Goal: Task Accomplishment & Management: Use online tool/utility

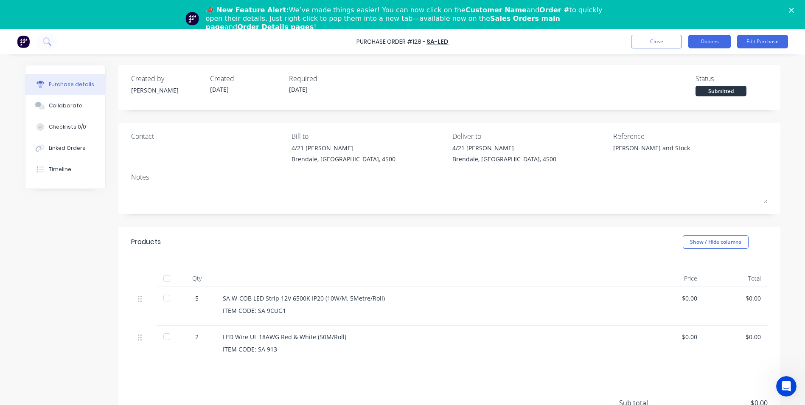
click at [720, 39] on button "Options" at bounding box center [710, 42] width 42 height 14
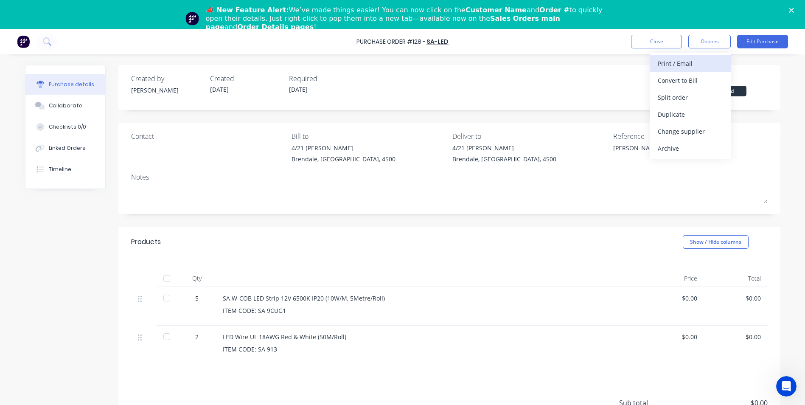
click at [686, 61] on div "Print / Email" at bounding box center [690, 63] width 65 height 12
drag, startPoint x: 686, startPoint y: 92, endPoint x: 685, endPoint y: 87, distance: 4.3
click at [685, 87] on div "Back With pricing Without pricing" at bounding box center [690, 80] width 81 height 55
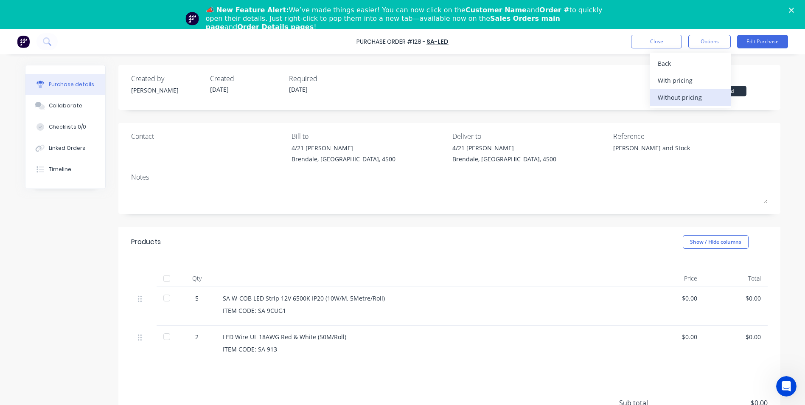
click at [688, 93] on div "Without pricing" at bounding box center [690, 97] width 65 height 12
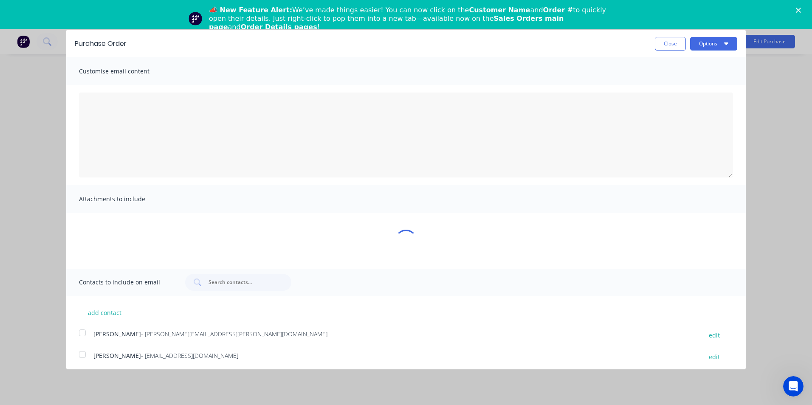
type textarea "x"
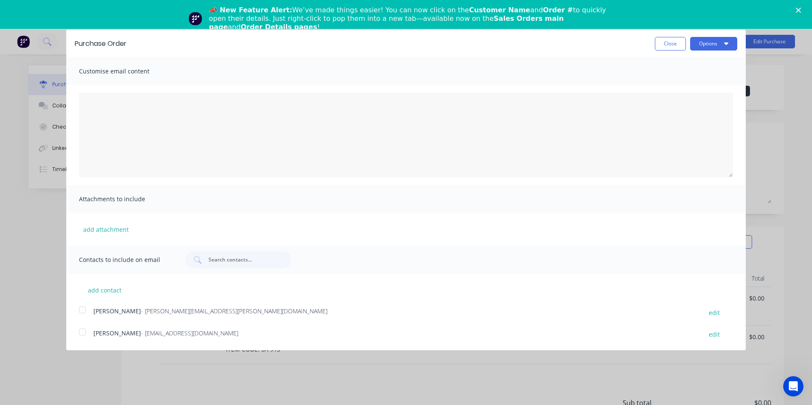
drag, startPoint x: 87, startPoint y: 302, endPoint x: 87, endPoint y: 312, distance: 9.3
click at [87, 302] on div at bounding box center [82, 309] width 17 height 17
click at [80, 332] on div at bounding box center [82, 331] width 17 height 17
click at [151, 75] on span "Customise email content" at bounding box center [125, 71] width 93 height 12
click at [148, 95] on textarea "[DATE]" at bounding box center [406, 135] width 654 height 85
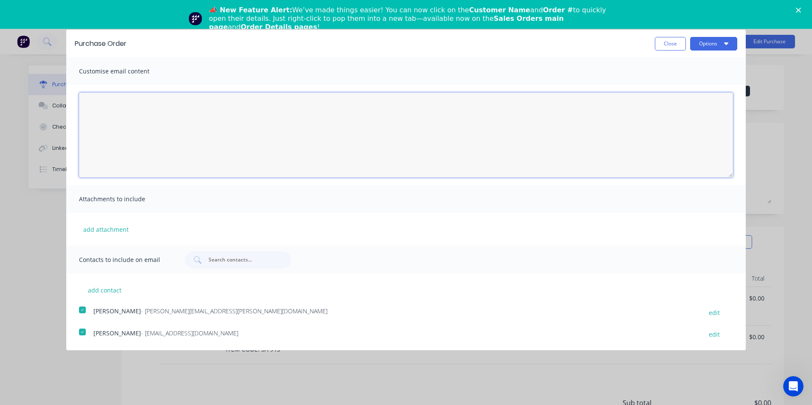
type textarea "M"
type textarea "Check with [PERSON_NAME] if we are sending someone to pick them up as we need t…"
click at [710, 40] on button "Options" at bounding box center [713, 44] width 47 height 14
click at [701, 77] on div "Email" at bounding box center [696, 82] width 65 height 12
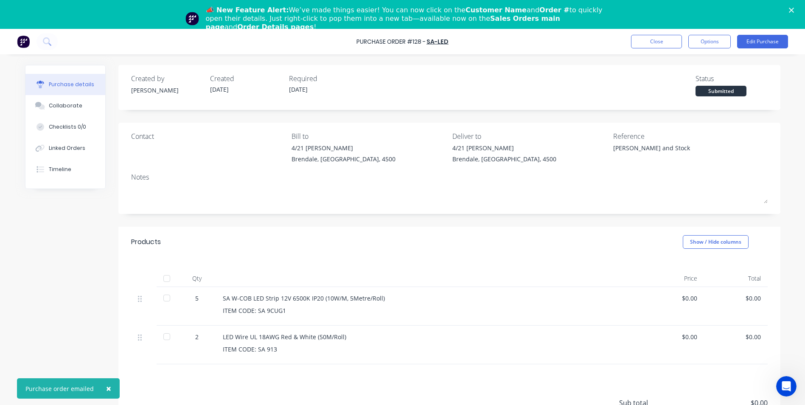
type textarea "x"
